Goal: Contribute content

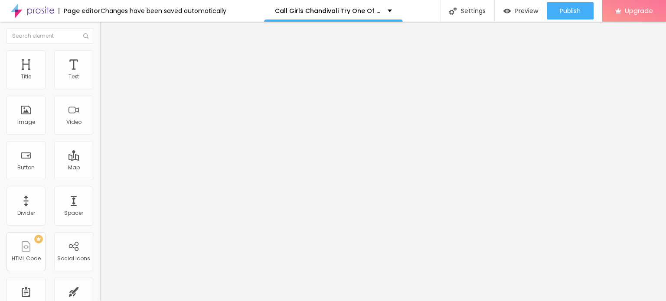
click at [100, 75] on span "Change image" at bounding box center [123, 70] width 46 height 7
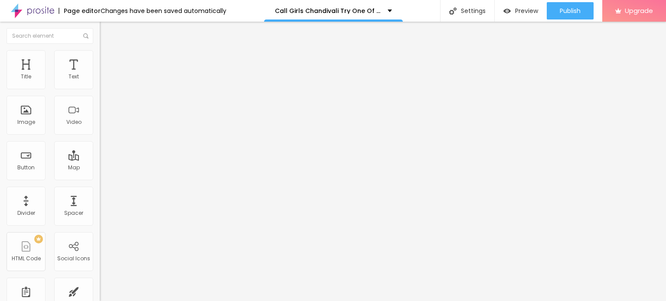
click at [100, 73] on img at bounding box center [102, 70] width 5 height 5
click at [100, 173] on div "URL https://" at bounding box center [150, 175] width 100 height 21
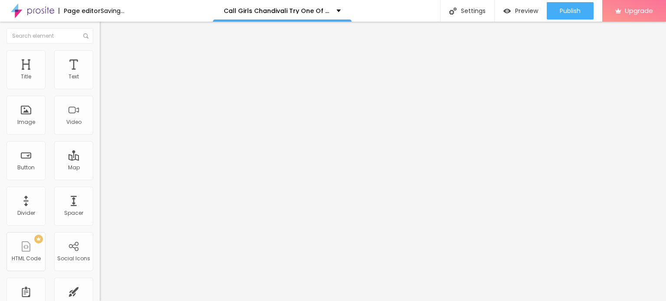
click at [100, 178] on input "https://" at bounding box center [152, 174] width 104 height 9
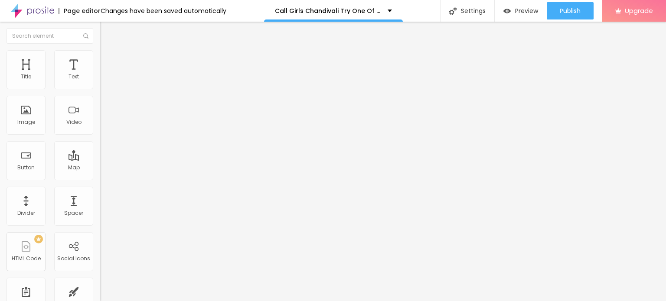
paste input "[DOMAIN_NAME][URL]"
type input "[URL][DOMAIN_NAME]"
click at [100, 81] on input "Click me" at bounding box center [152, 77] width 104 height 9
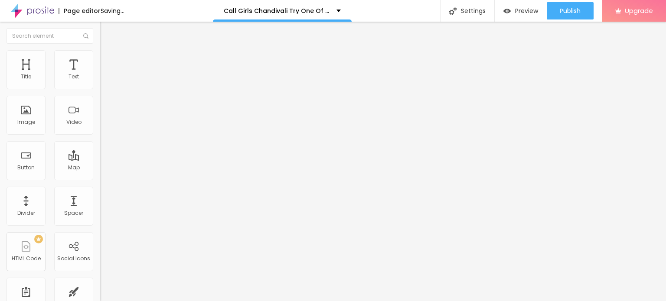
paste input "Booking Number: ☎ 9967276815"
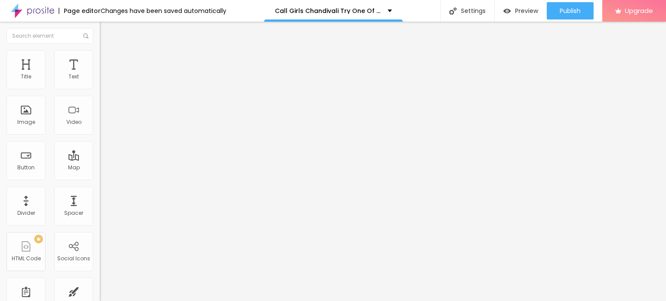
scroll to position [0, 6]
type input "Booking Number: ☎ 9967276815"
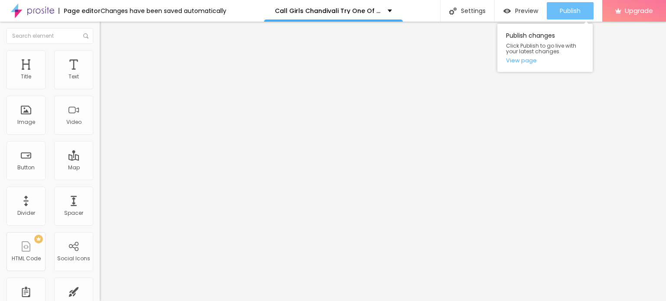
click at [558, 14] on button "Publish" at bounding box center [569, 10] width 47 height 17
